Goal: Information Seeking & Learning: Learn about a topic

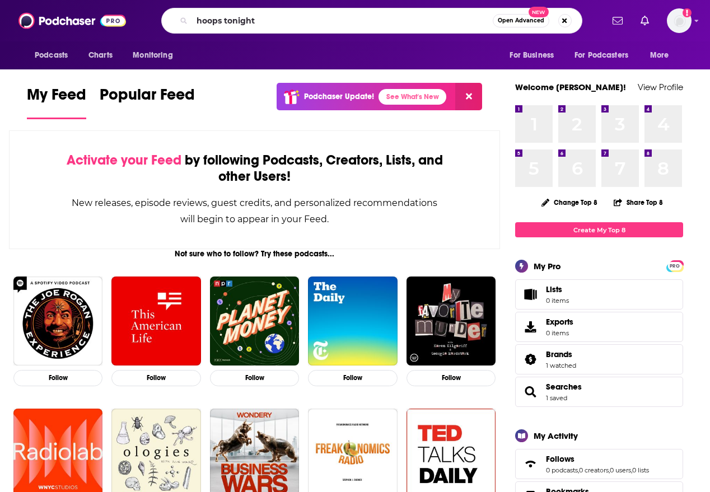
type input "hoops tonight"
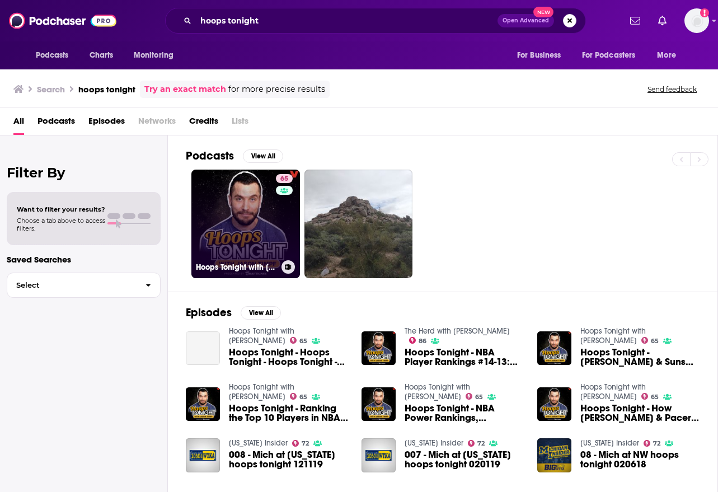
click at [235, 216] on link "65 Hoops Tonight with [PERSON_NAME]" at bounding box center [245, 224] width 109 height 109
